Goal: Task Accomplishment & Management: Manage account settings

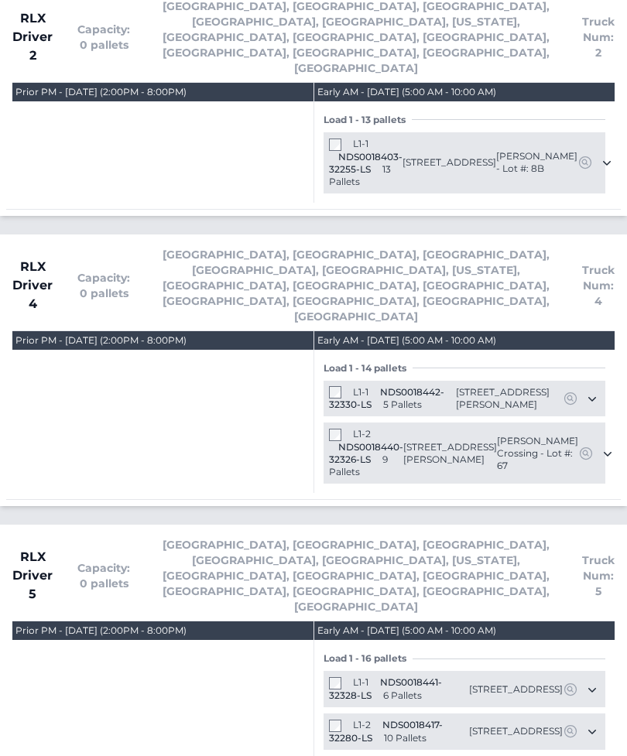
scroll to position [2946, 0]
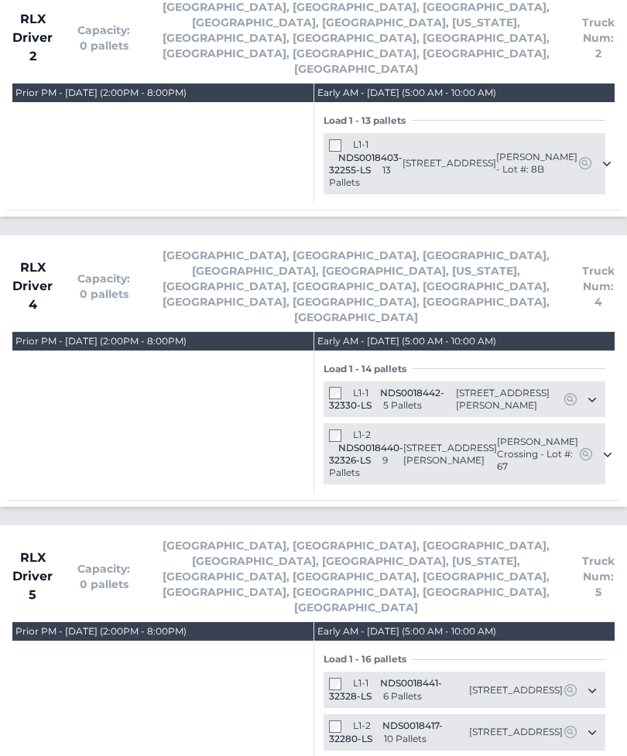
click at [344, 720] on span "NDS0018417-32280-LS" at bounding box center [386, 732] width 114 height 25
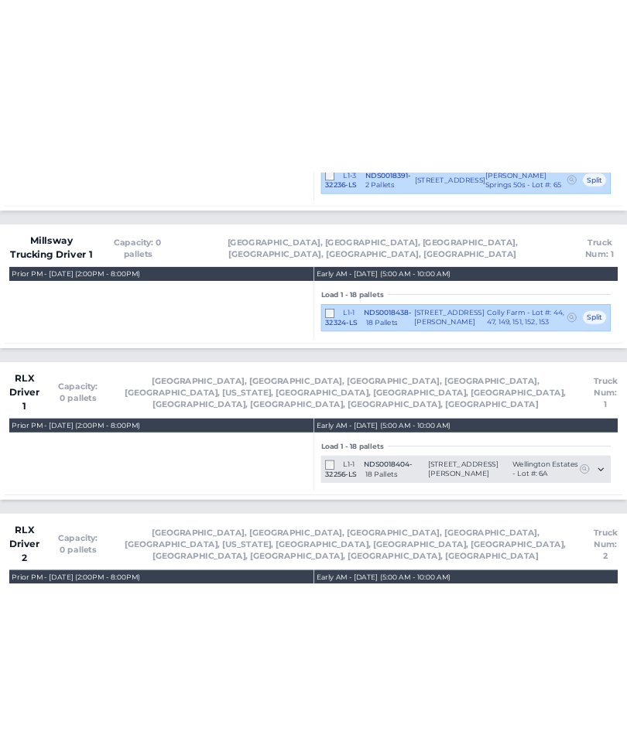
scroll to position [2245, 0]
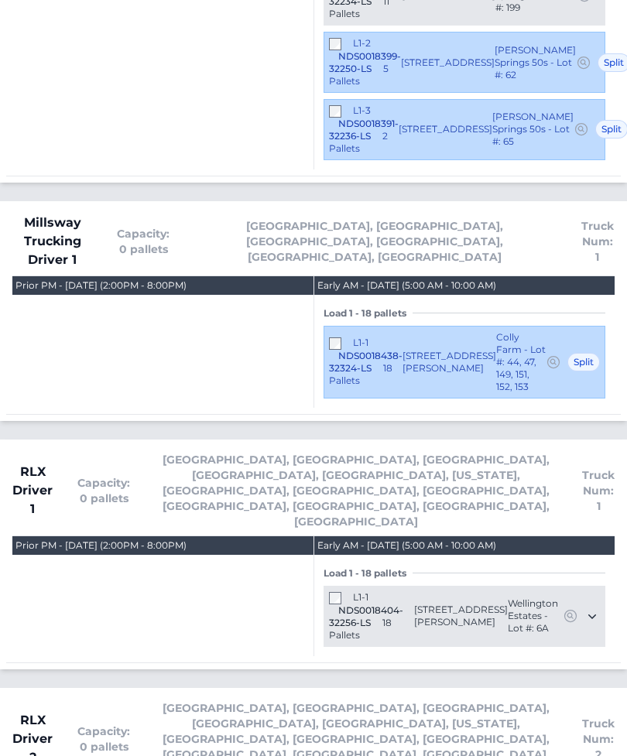
click at [344, 605] on span "NDS0018404-32256-LS" at bounding box center [366, 617] width 74 height 24
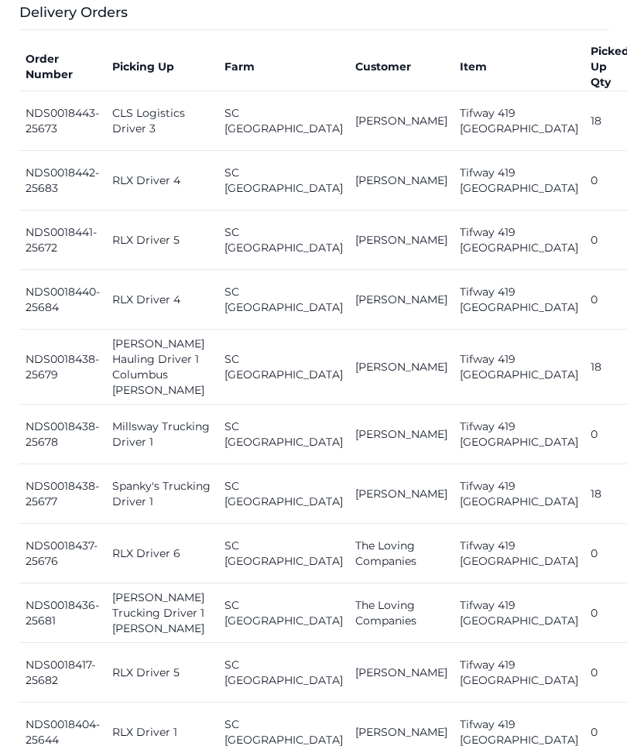
scroll to position [680, 0]
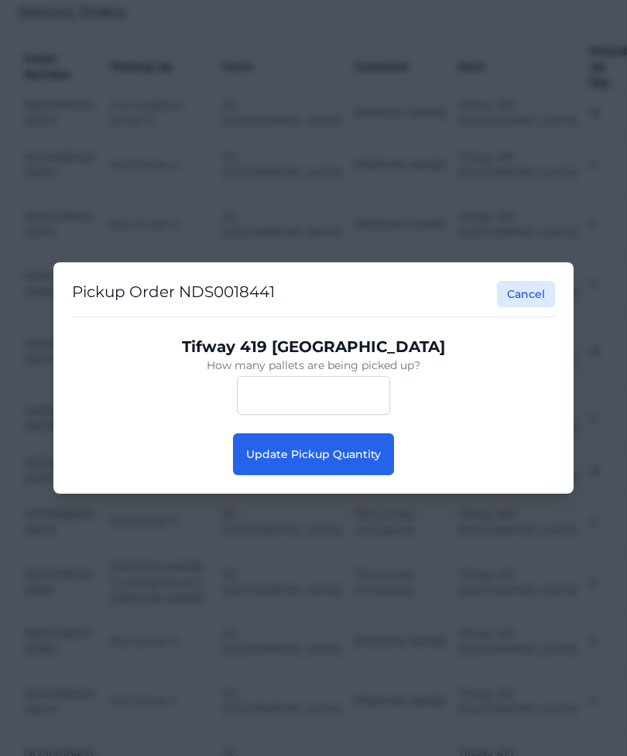
click at [328, 457] on span "Update Pickup Quantity" at bounding box center [313, 454] width 135 height 14
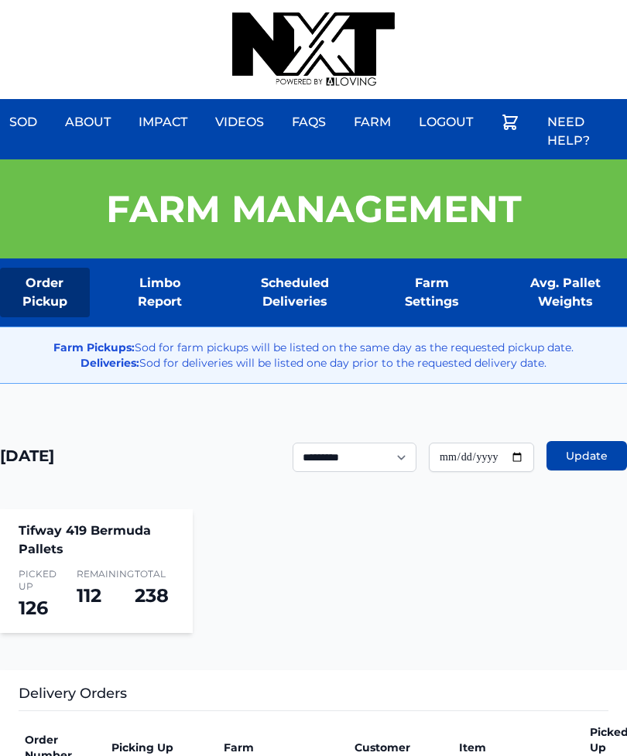
click at [529, 5] on div "Sod About Impact Videos FAQs Need Help? Farm My Account Logout" at bounding box center [313, 49] width 627 height 99
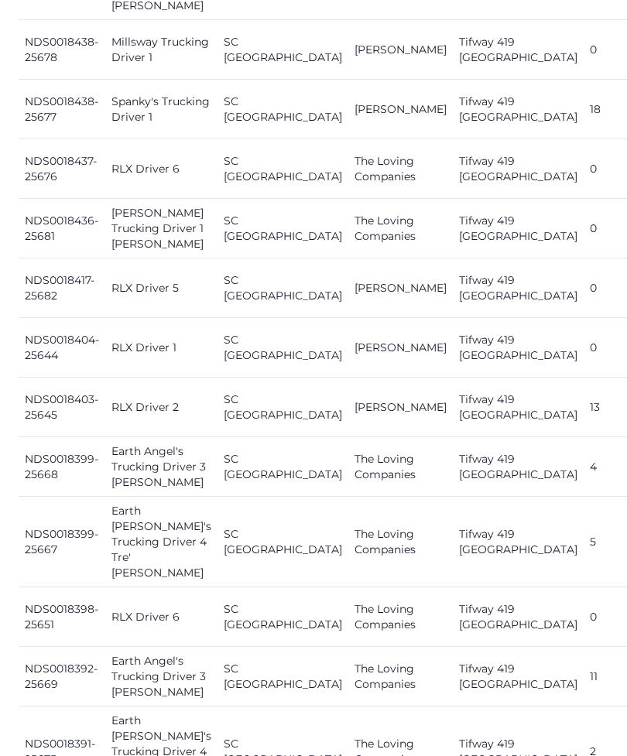
scroll to position [1039, 0]
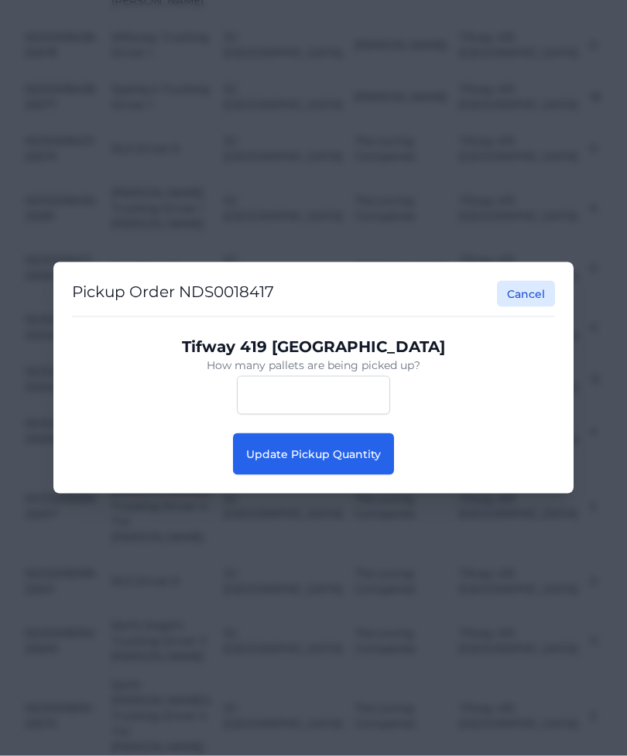
scroll to position [1040, 0]
click at [334, 470] on button "Update Pickup Quantity" at bounding box center [313, 454] width 161 height 42
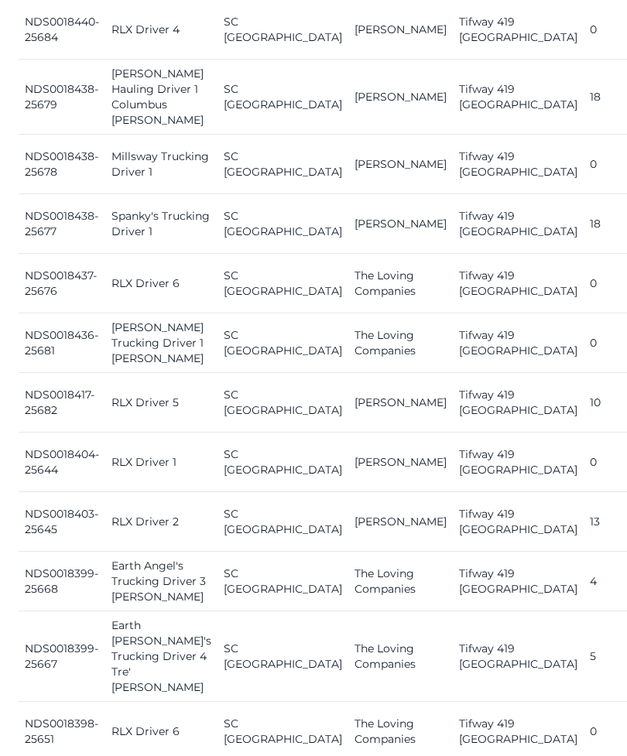
scroll to position [931, 0]
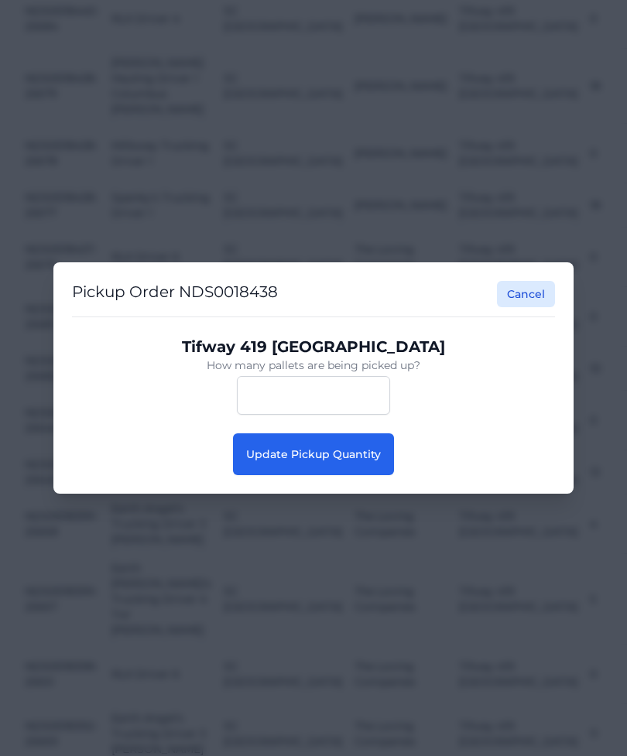
click at [331, 474] on button "Update Pickup Quantity" at bounding box center [313, 454] width 161 height 42
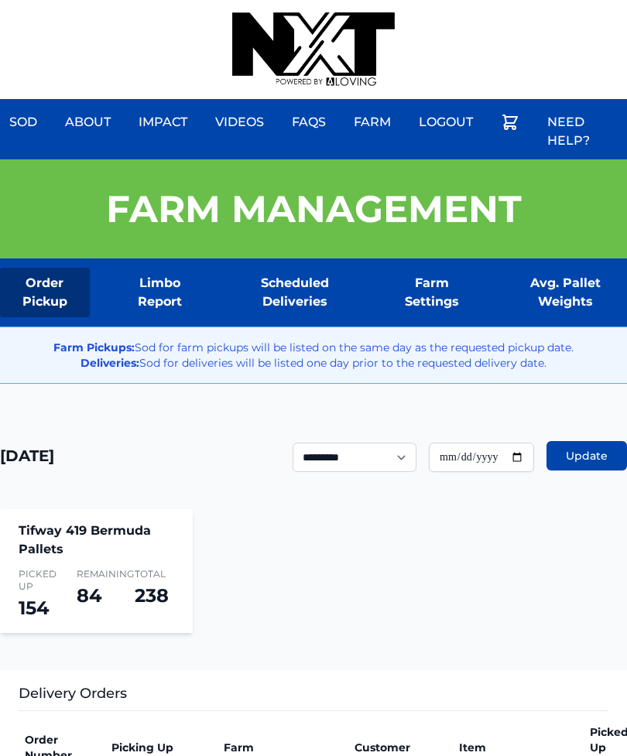
click at [572, 1] on div "Sod About Impact Videos FAQs Need Help? Farm My Account Logout" at bounding box center [313, 49] width 627 height 99
click at [512, 5] on div "Sod About Impact Videos FAQs Need Help? Farm My Account Logout" at bounding box center [313, 49] width 627 height 99
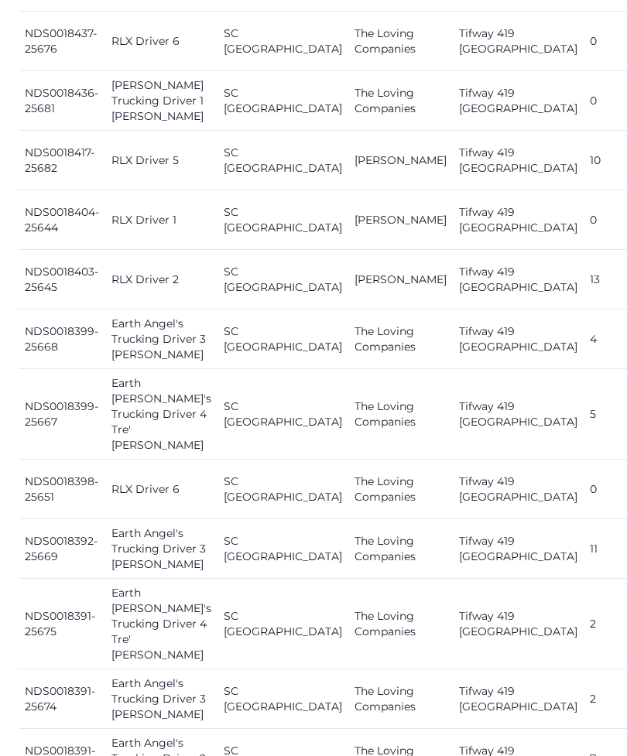
scroll to position [1239, 0]
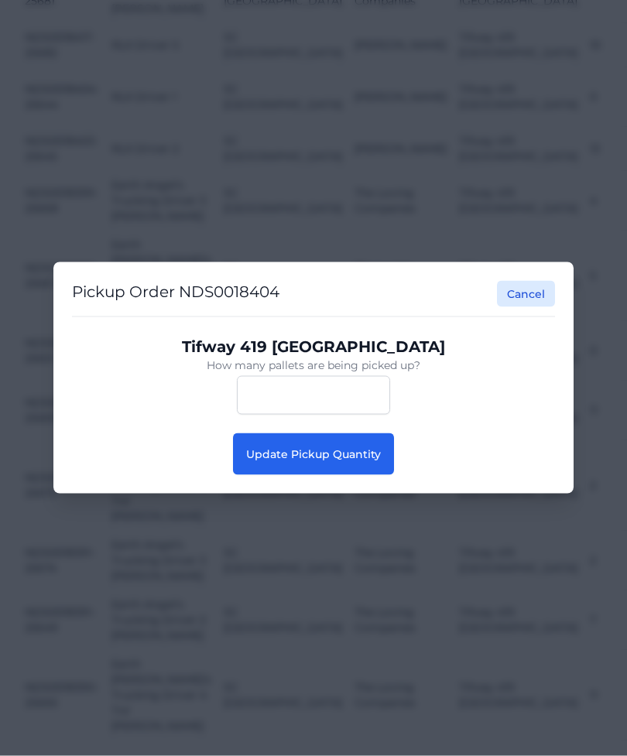
scroll to position [1239, 0]
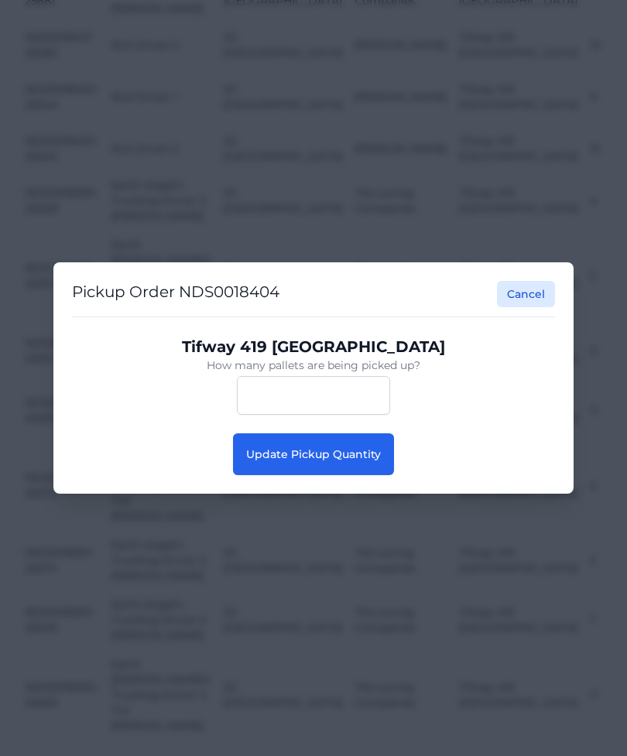
click at [349, 461] on span "Update Pickup Quantity" at bounding box center [313, 454] width 135 height 14
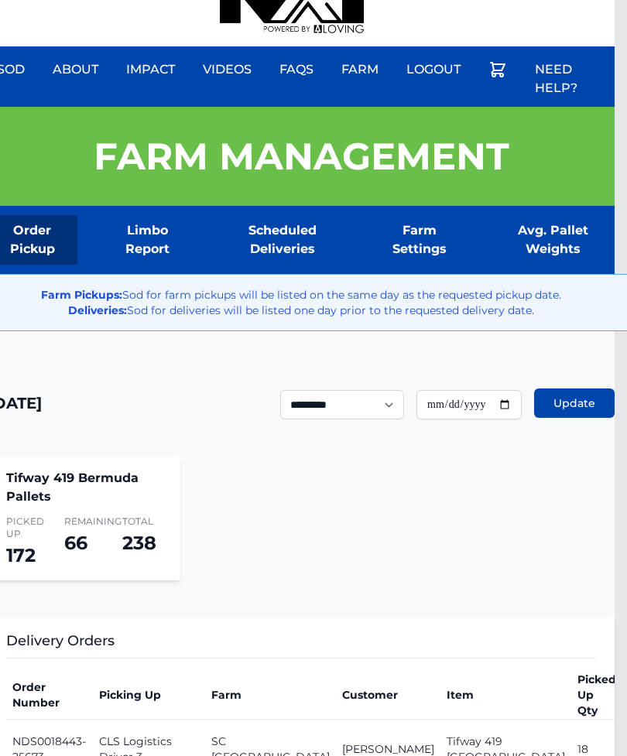
scroll to position [0, 12]
